Goal: Check status: Verify the current state of an ongoing process or item

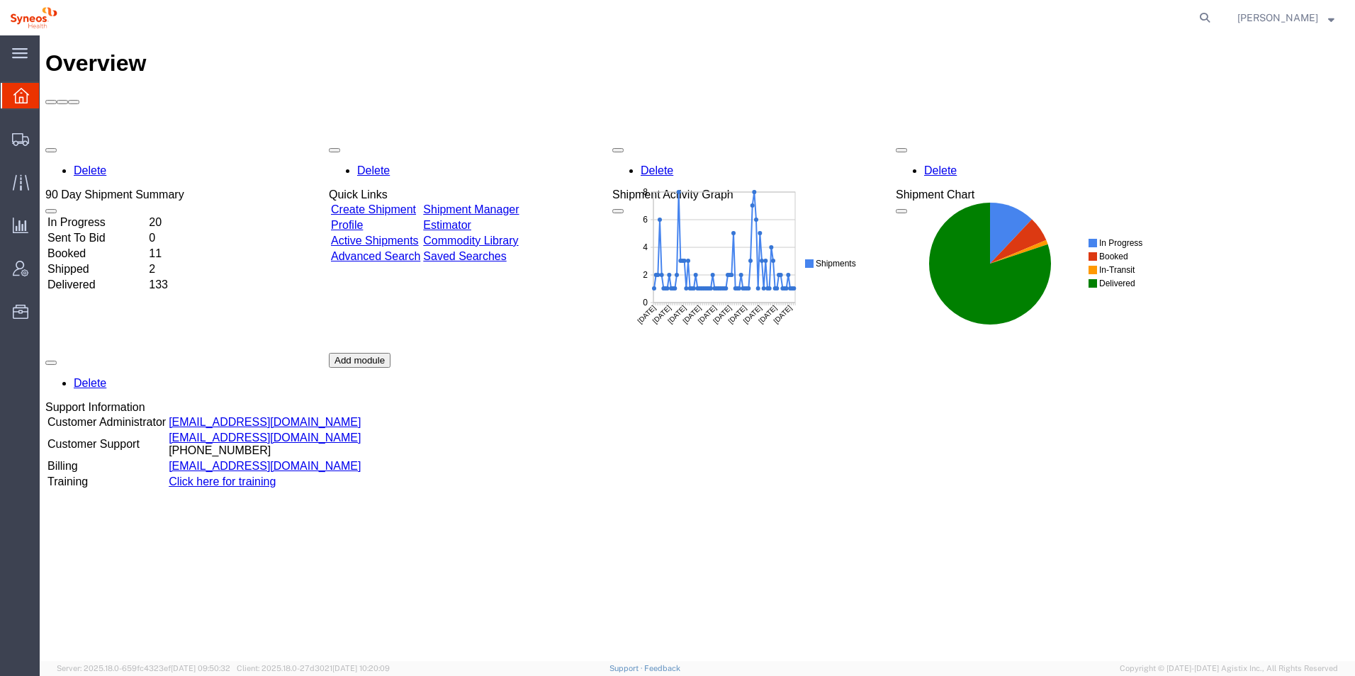
click at [147, 216] on td "In Progress" at bounding box center [97, 223] width 100 height 14
click at [778, 556] on div "Overview Delete 90 Day Shipment Summary In Progress 21 Sent To Bid 0 Booked 10 …" at bounding box center [697, 363] width 1304 height 626
drag, startPoint x: 778, startPoint y: 556, endPoint x: 163, endPoint y: 240, distance: 691.8
click at [163, 240] on div "In Progress 21 Sent To Bid 0 Booked 10 Shipped 1 Delivered 105" at bounding box center [114, 253] width 139 height 79
click at [185, 170] on div "Delete 90 Day Shipment Summary In Progress 21 Sent To Bid 0 Booked 10 Shipped 1…" at bounding box center [697, 352] width 1304 height 425
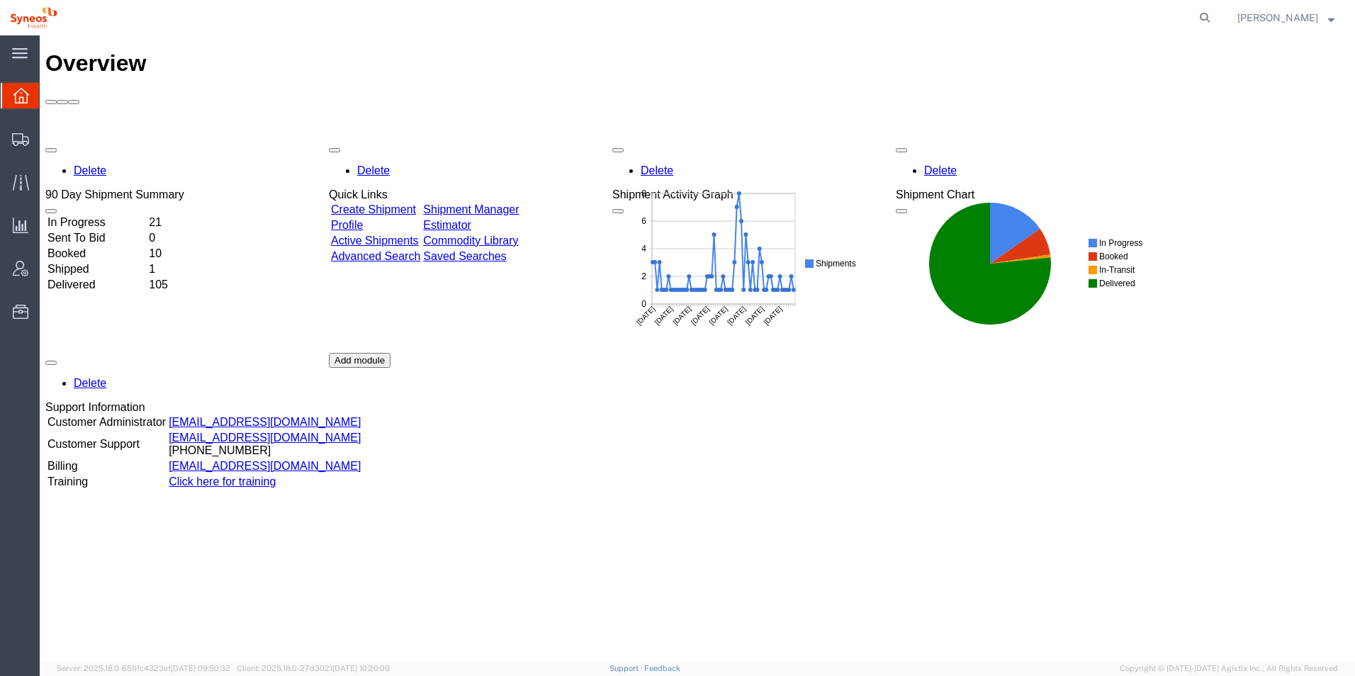
click at [126, 247] on td "Booked" at bounding box center [97, 254] width 100 height 14
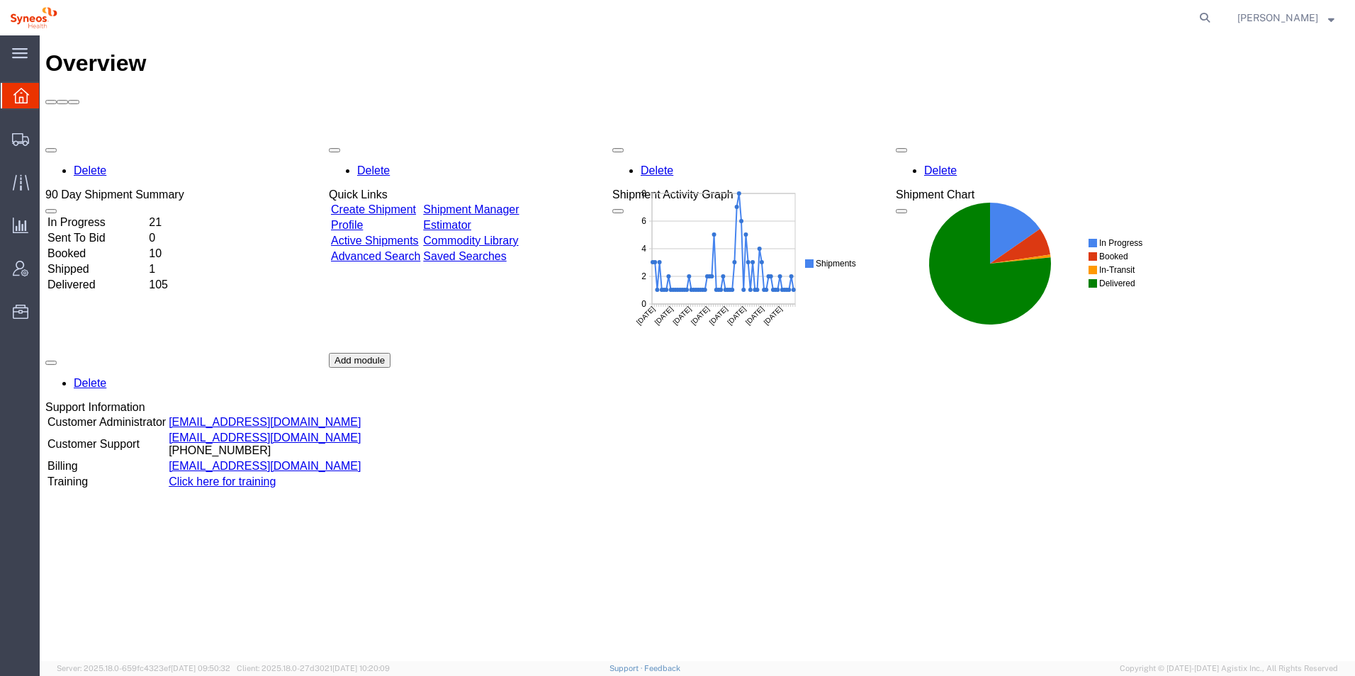
click at [835, 535] on div "Overview Delete 90 Day Shipment Summary In Progress 21 Sent To Bid 0 Booked 10 …" at bounding box center [697, 363] width 1304 height 626
click at [408, 250] on link "Advanced Search" at bounding box center [375, 256] width 89 height 12
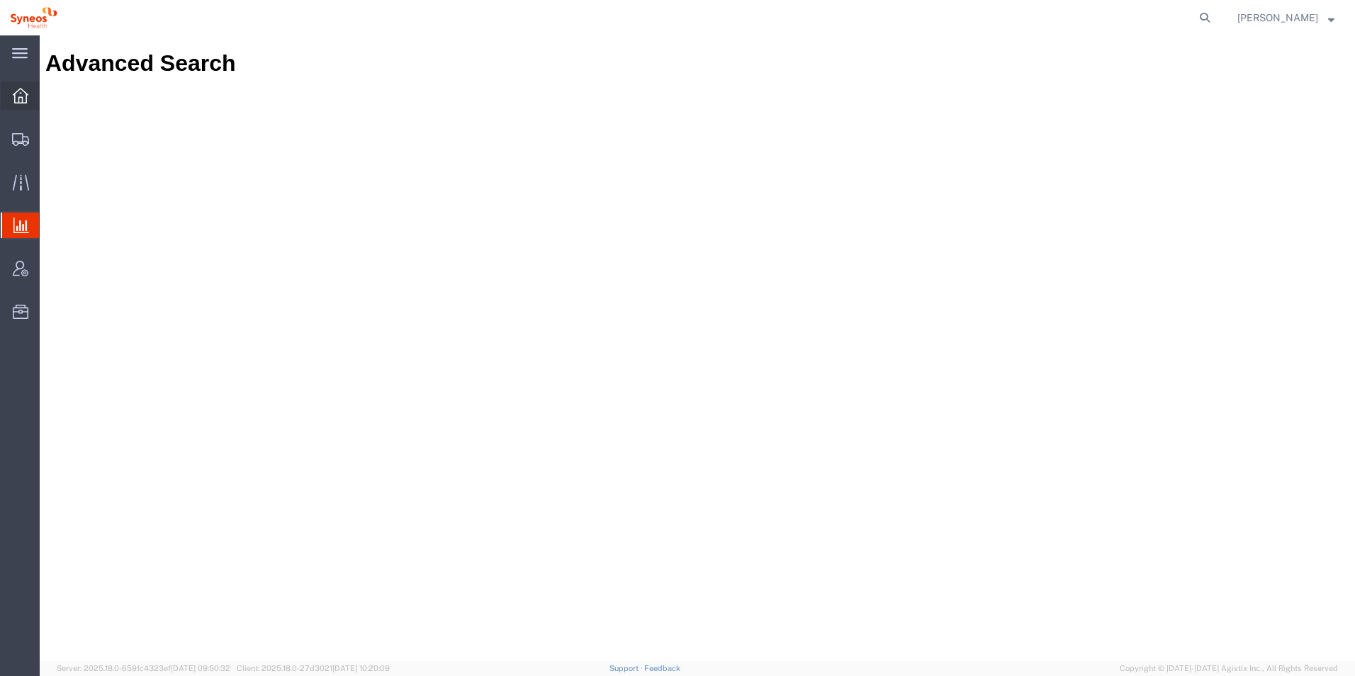
click at [23, 93] on icon at bounding box center [21, 96] width 16 height 16
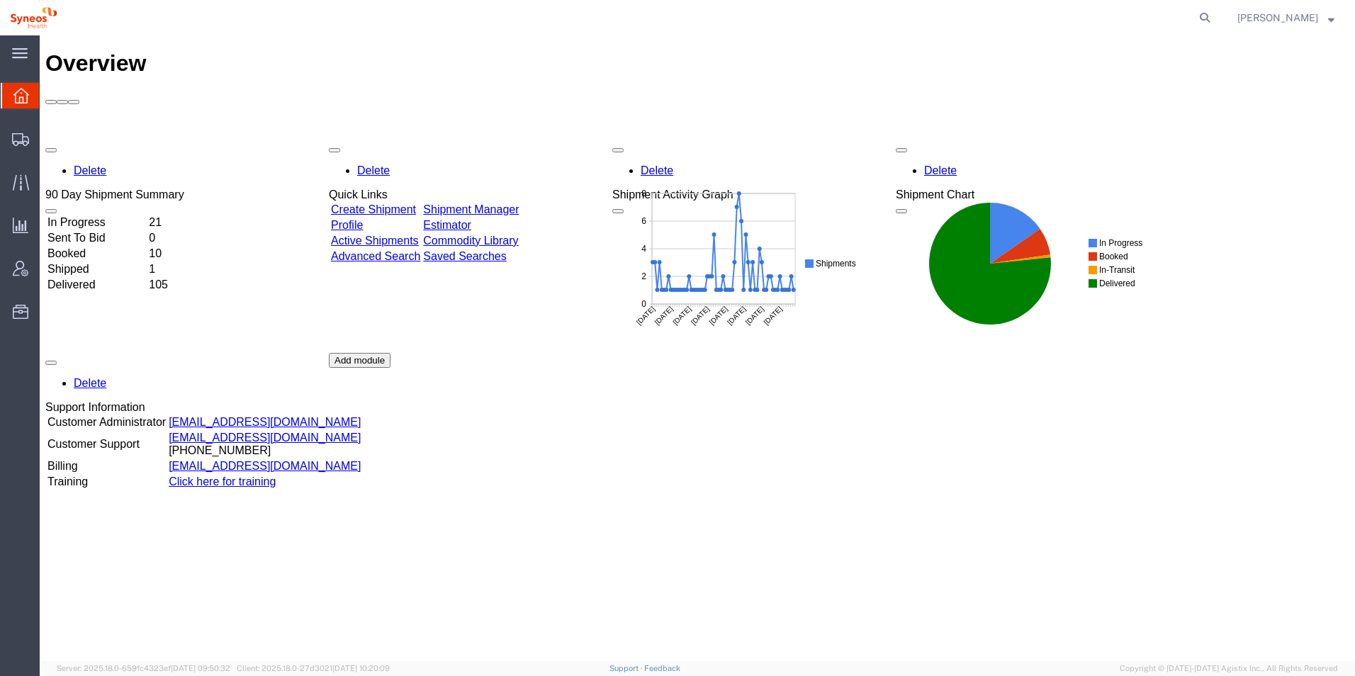
click at [113, 247] on td "Booked" at bounding box center [97, 254] width 100 height 14
